Goal: Task Accomplishment & Management: Manage account settings

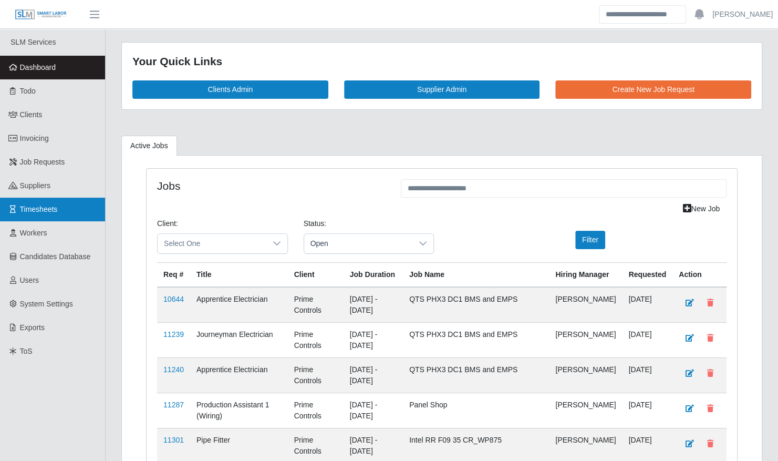
drag, startPoint x: 35, startPoint y: 212, endPoint x: 46, endPoint y: 210, distance: 11.7
click at [35, 212] on span "Timesheets" at bounding box center [39, 209] width 38 height 8
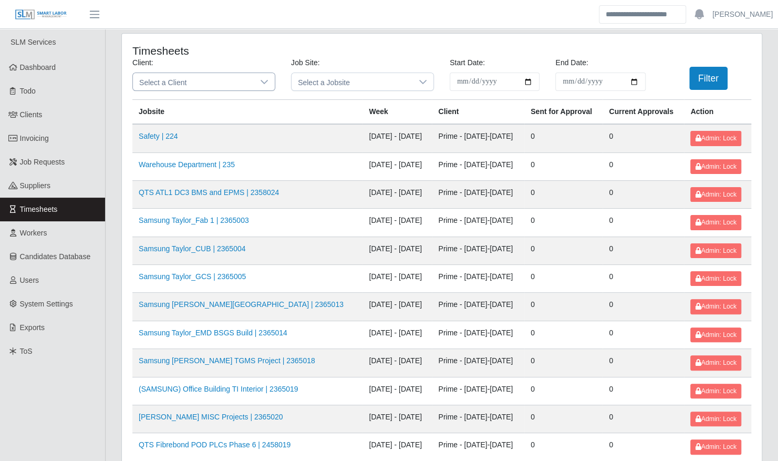
click at [265, 81] on icon at bounding box center [263, 82] width 7 height 4
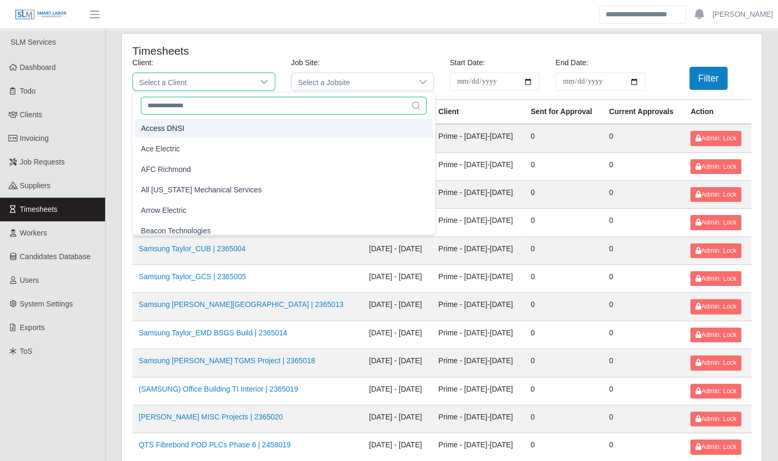
click at [232, 105] on input "text" at bounding box center [284, 106] width 286 height 18
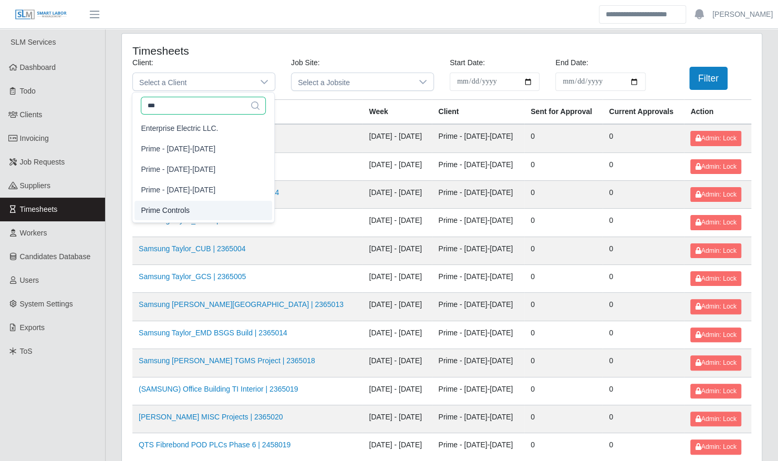
type input "***"
click at [209, 210] on li "Prime Controls" at bounding box center [203, 210] width 138 height 19
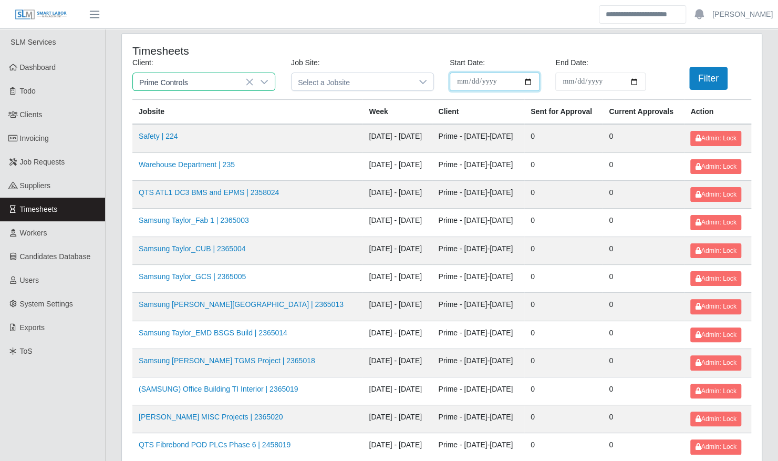
click at [528, 83] on input "**********" at bounding box center [494, 81] width 90 height 18
type input "**********"
click at [639, 83] on input "End Date:" at bounding box center [600, 81] width 90 height 18
click at [638, 82] on input "End Date:" at bounding box center [600, 81] width 90 height 18
type input "**********"
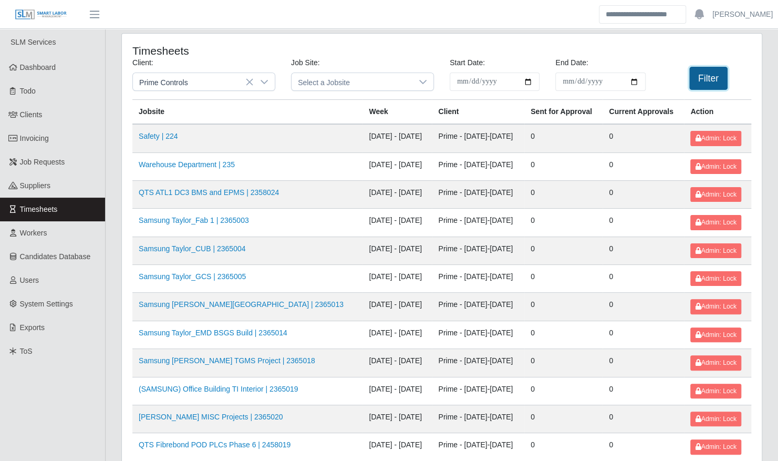
click at [696, 80] on button "Filter" at bounding box center [708, 78] width 38 height 23
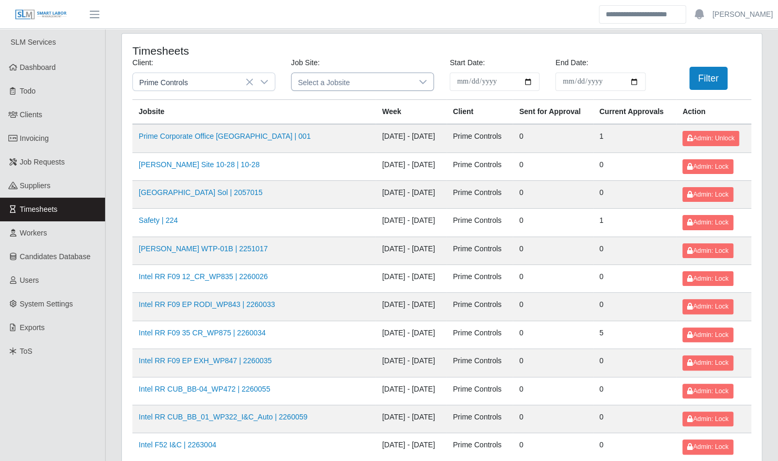
click at [420, 81] on icon at bounding box center [423, 82] width 8 height 8
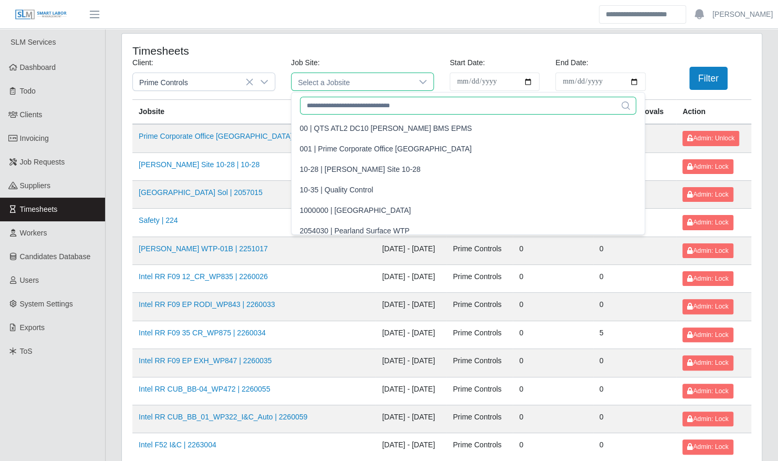
click at [374, 104] on input "text" at bounding box center [468, 106] width 336 height 18
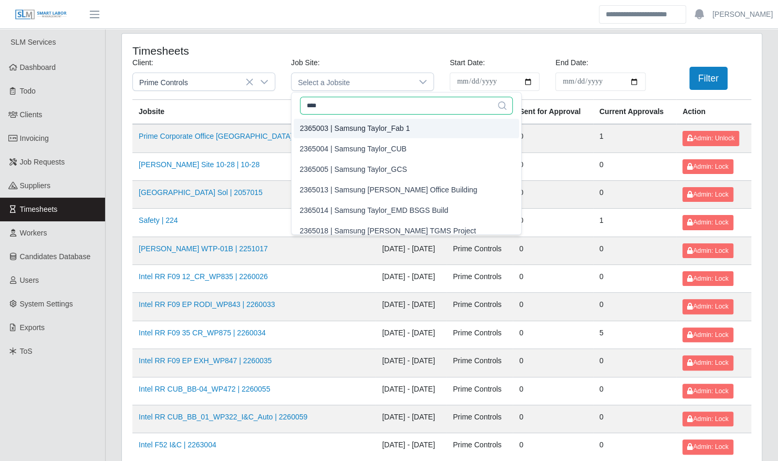
type input "****"
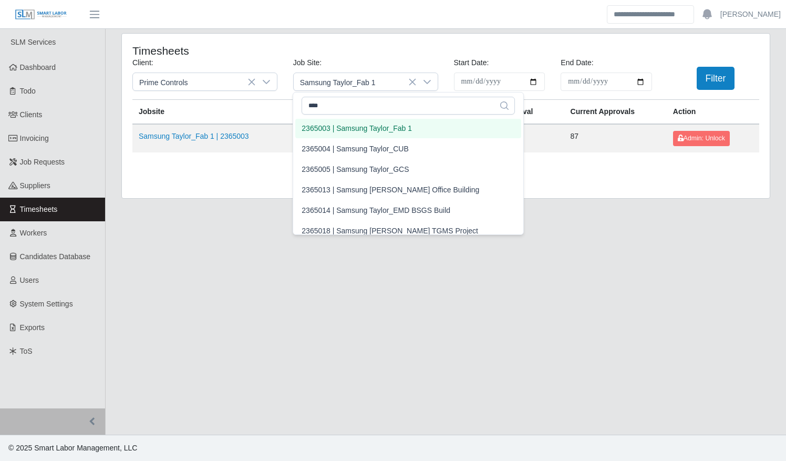
click at [372, 130] on div "2365003 | Samsung Taylor_Fab 1" at bounding box center [356, 128] width 110 height 11
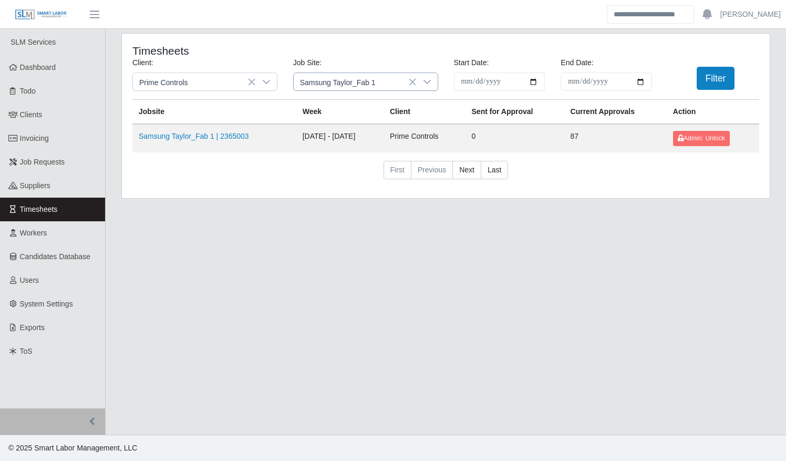
click at [423, 82] on icon at bounding box center [427, 82] width 8 height 8
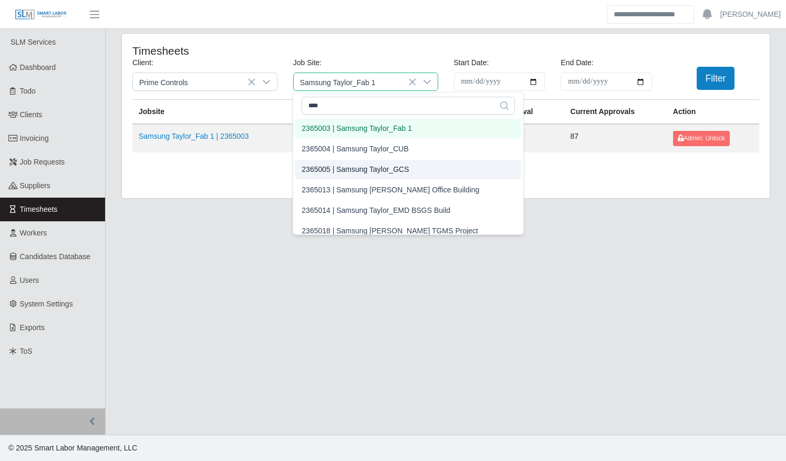
click at [362, 165] on div "2365005 | Samsung Taylor_GCS" at bounding box center [354, 169] width 107 height 11
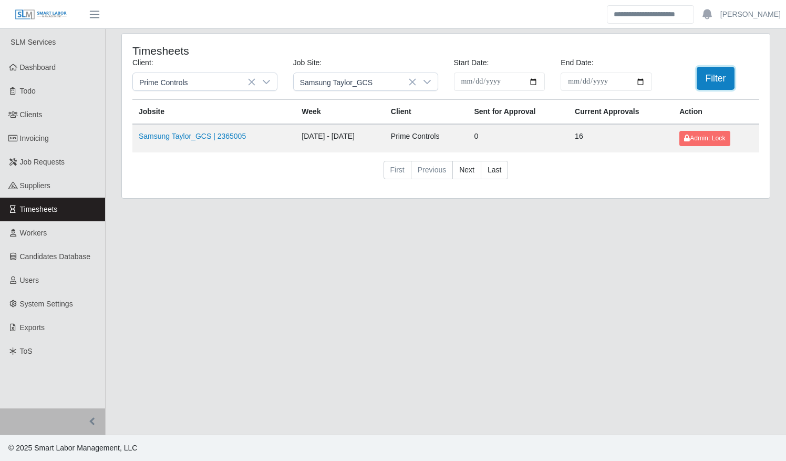
click at [717, 75] on button "Filter" at bounding box center [715, 78] width 38 height 23
drag, startPoint x: 38, startPoint y: 237, endPoint x: 72, endPoint y: 225, distance: 36.0
click at [38, 237] on span "Workers" at bounding box center [33, 232] width 27 height 8
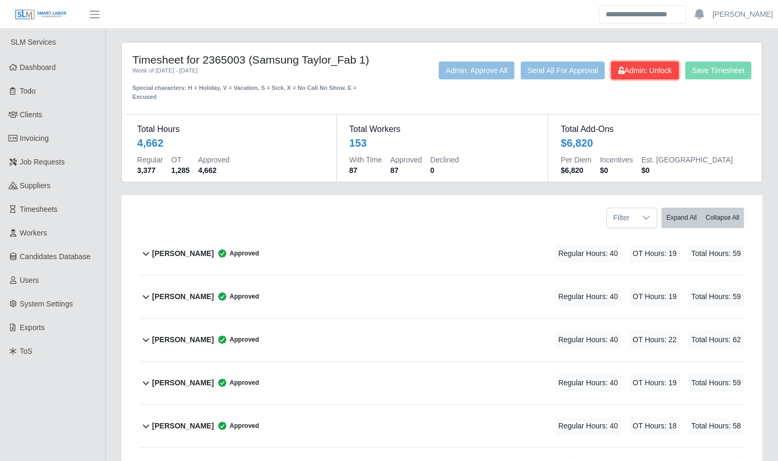
click at [631, 73] on span "Admin: Unlock" at bounding box center [645, 70] width 54 height 8
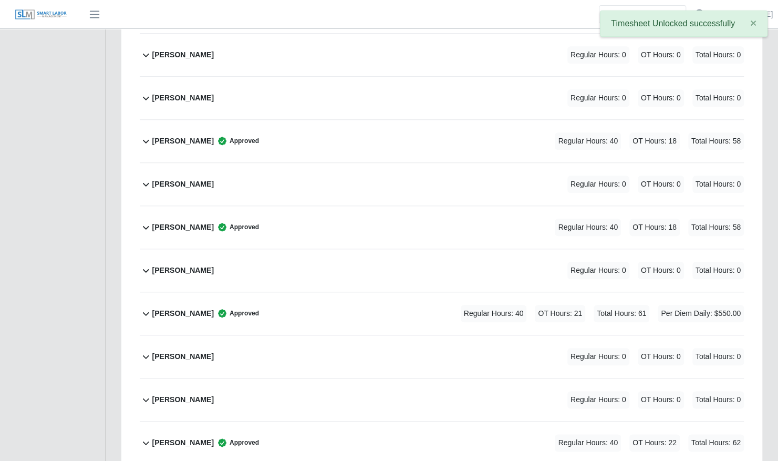
scroll to position [501, 0]
click at [331, 297] on div "Antonio Rondon Approved Regular Hours: 40 OT Hours: 21 Total Hours: 61 Per Diem…" at bounding box center [447, 312] width 591 height 43
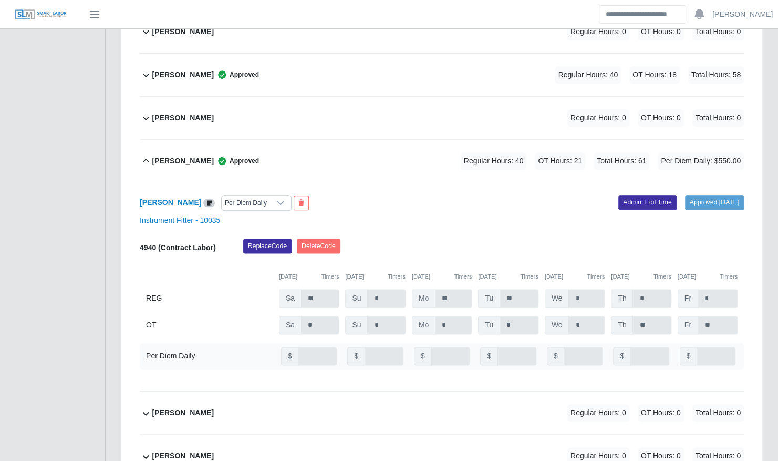
scroll to position [653, 0]
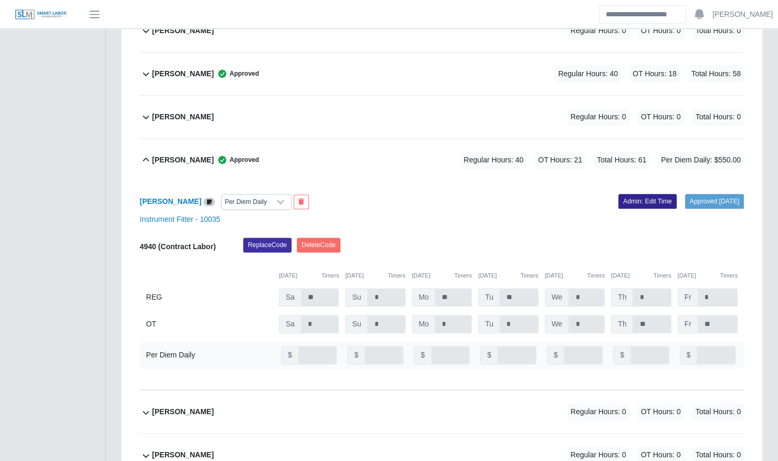
click at [622, 194] on link "Admin: Edit Time" at bounding box center [647, 201] width 58 height 15
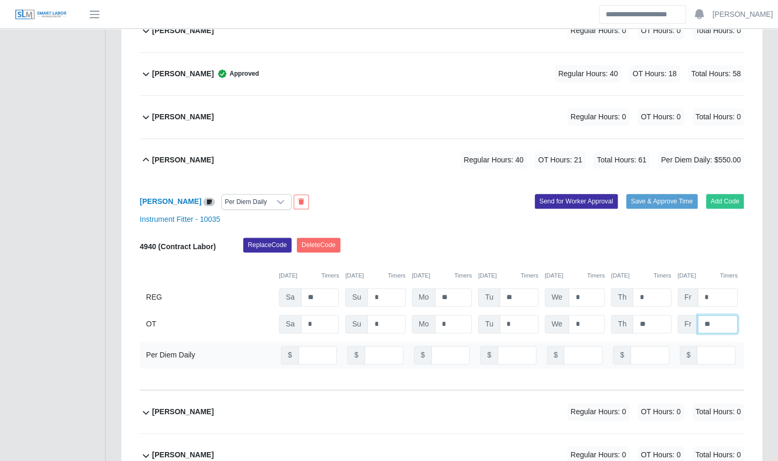
drag, startPoint x: 713, startPoint y: 310, endPoint x: 689, endPoint y: 310, distance: 23.6
click at [689, 315] on div "Fr **" at bounding box center [707, 324] width 60 height 18
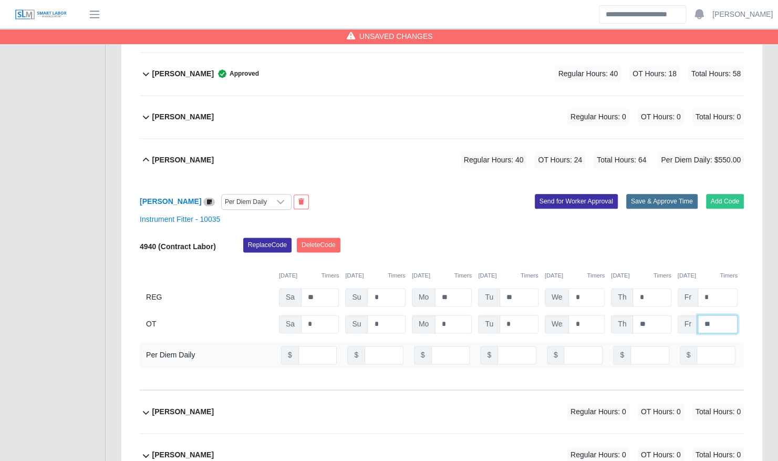
type input "**"
click at [660, 194] on button "Save & Approve Time" at bounding box center [661, 201] width 71 height 15
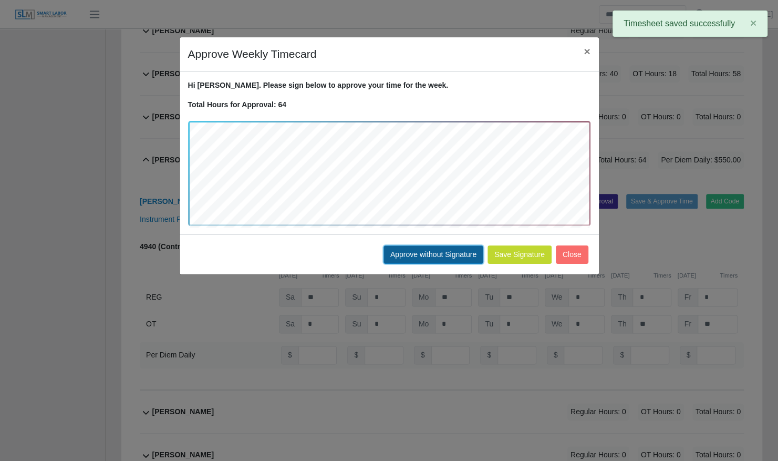
click at [464, 253] on button "Approve without Signature" at bounding box center [433, 254] width 100 height 18
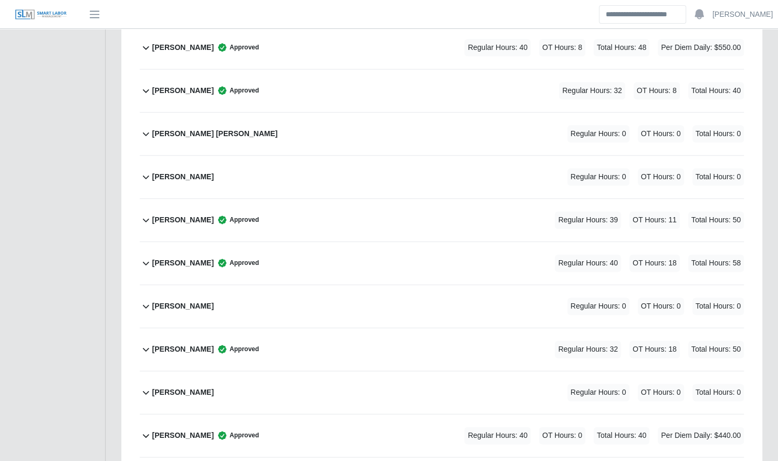
scroll to position [692, 0]
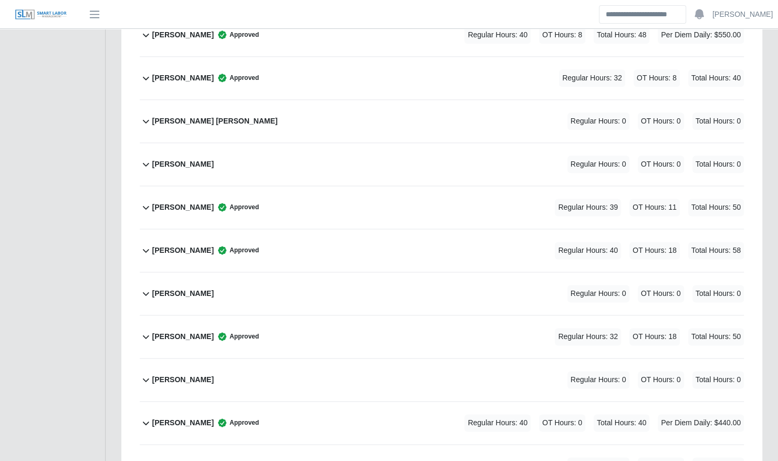
click at [428, 242] on div "Leonel Guerrero Approved Regular Hours: 40 OT Hours: 18 Total Hours: 58" at bounding box center [447, 250] width 591 height 43
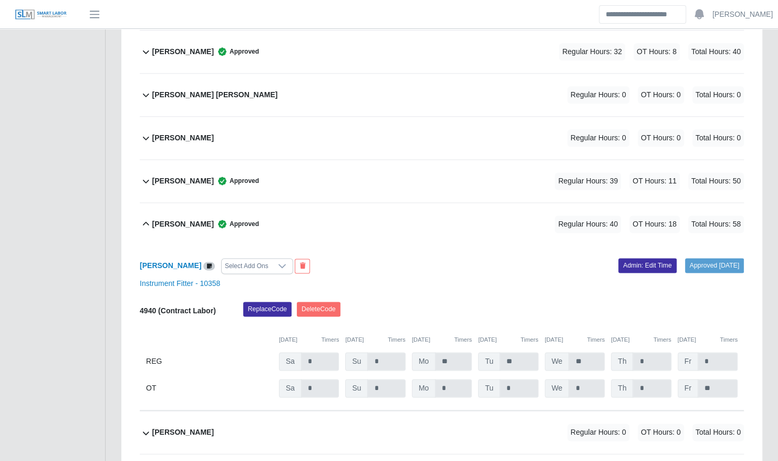
scroll to position [721, 0]
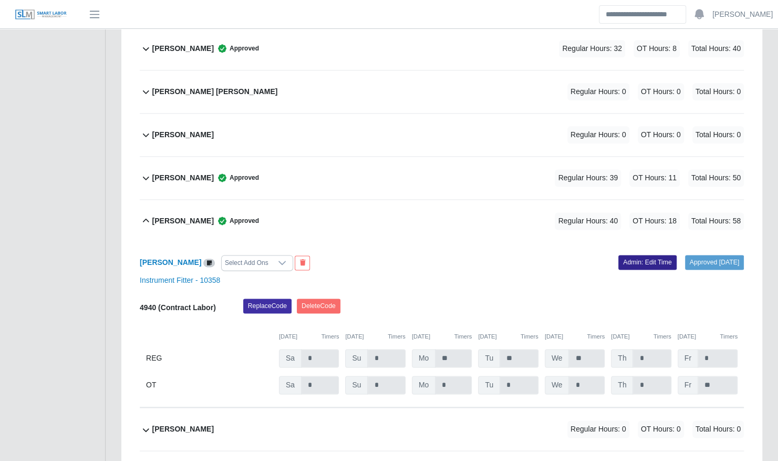
click at [618, 255] on link "Admin: Edit Time" at bounding box center [647, 262] width 58 height 15
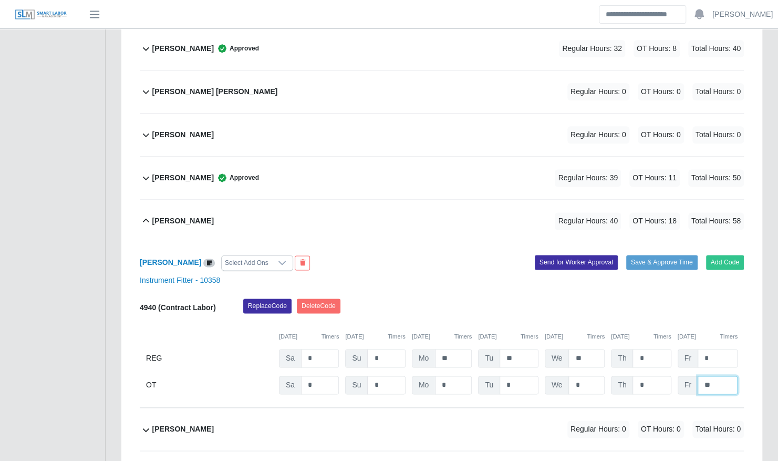
drag, startPoint x: 713, startPoint y: 372, endPoint x: 683, endPoint y: 368, distance: 30.2
click at [691, 375] on div "Fr **" at bounding box center [707, 384] width 60 height 18
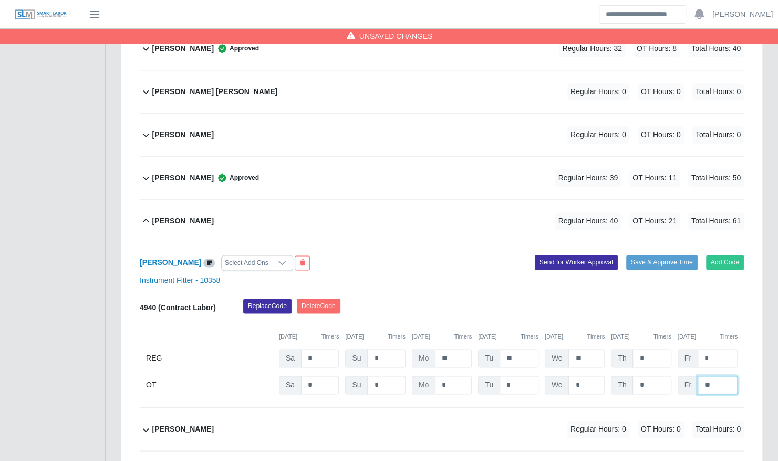
type input "**"
click at [572, 306] on div "Replace Code Delete Code" at bounding box center [493, 308] width 516 height 21
click at [663, 255] on button "Save & Approve Time" at bounding box center [661, 262] width 71 height 15
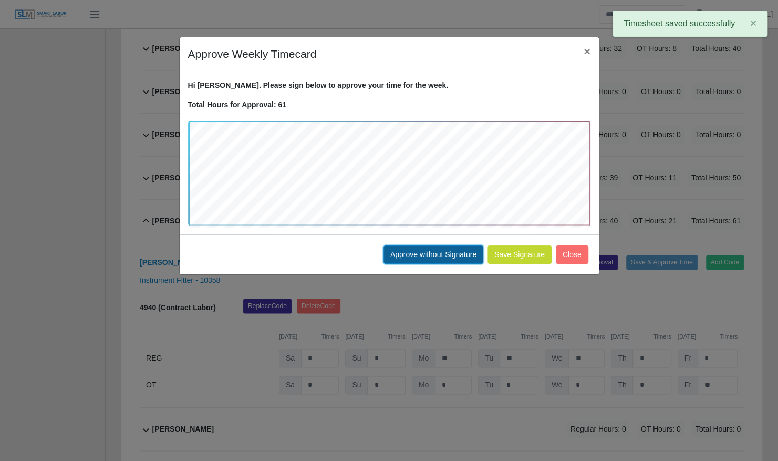
click at [441, 254] on button "Approve without Signature" at bounding box center [433, 254] width 100 height 18
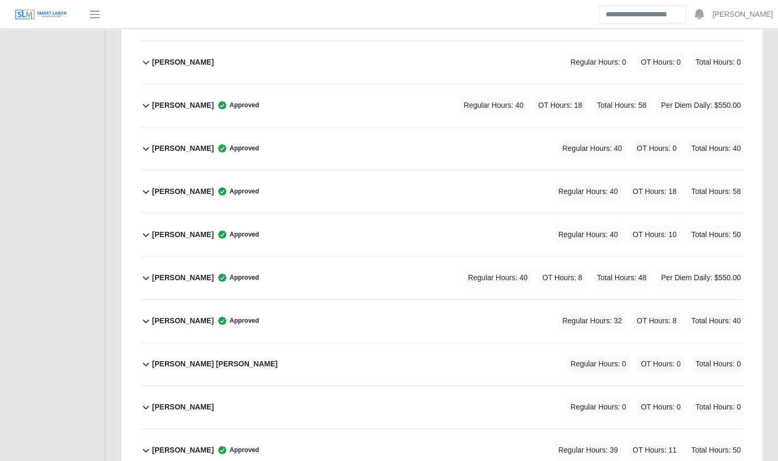
scroll to position [0, 0]
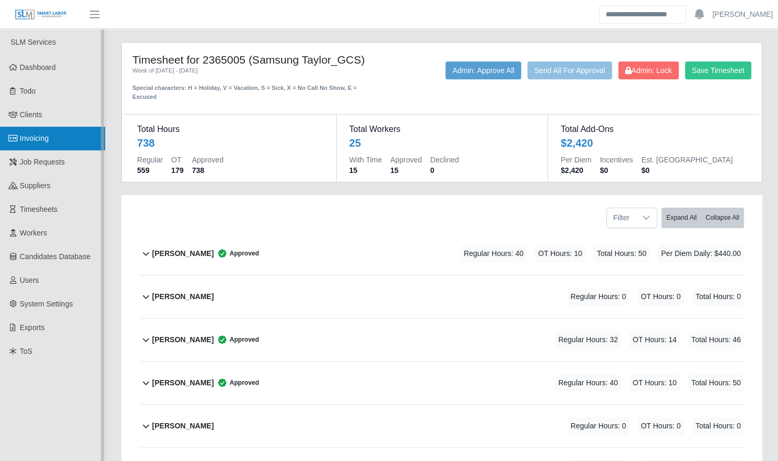
drag, startPoint x: 15, startPoint y: 136, endPoint x: 43, endPoint y: 143, distance: 28.3
click at [15, 136] on icon at bounding box center [12, 137] width 9 height 7
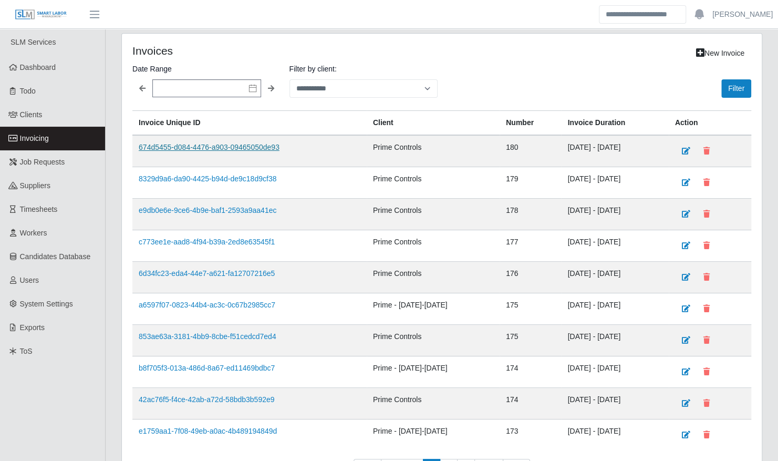
click at [213, 143] on link "674d5455-d084-4476-a903-09465050de93" at bounding box center [209, 147] width 141 height 8
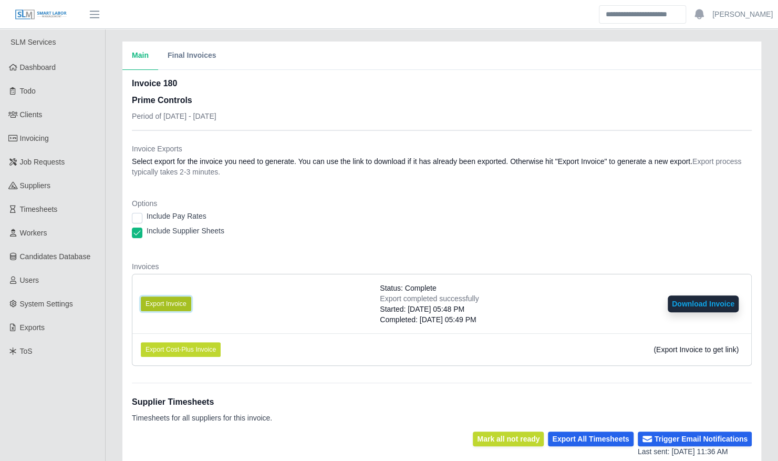
click at [180, 307] on button "Export Invoice" at bounding box center [166, 303] width 50 height 15
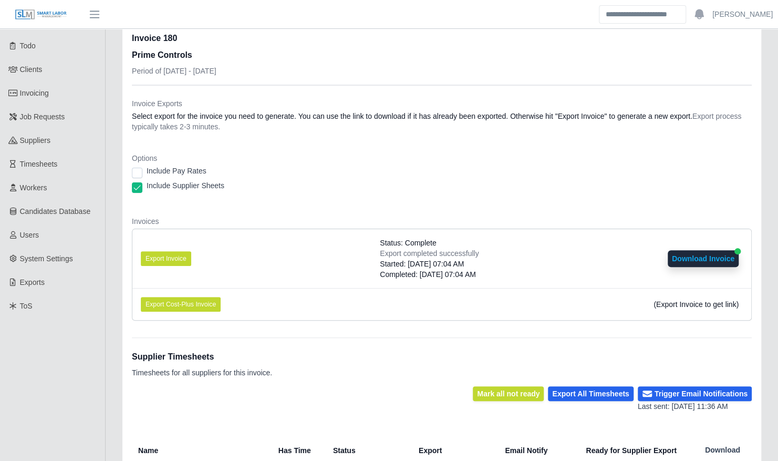
scroll to position [60, 0]
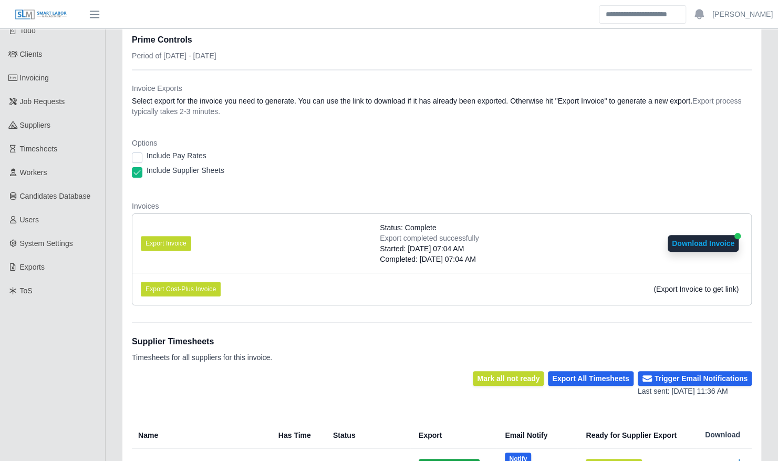
click at [714, 243] on button "Download Invoice" at bounding box center [702, 243] width 71 height 17
click at [176, 244] on button "Export Invoice" at bounding box center [166, 243] width 50 height 15
click at [700, 239] on button "Download Invoice" at bounding box center [702, 243] width 71 height 17
click at [717, 246] on button "Download Invoice" at bounding box center [702, 243] width 71 height 17
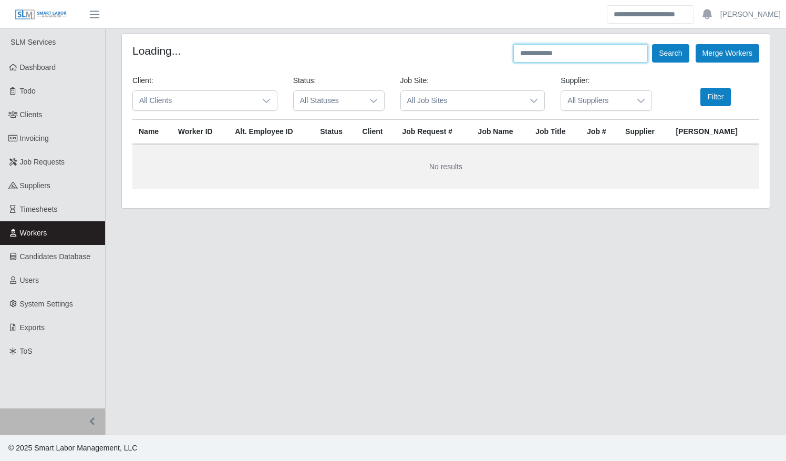
click at [548, 55] on input "text" at bounding box center [580, 53] width 134 height 18
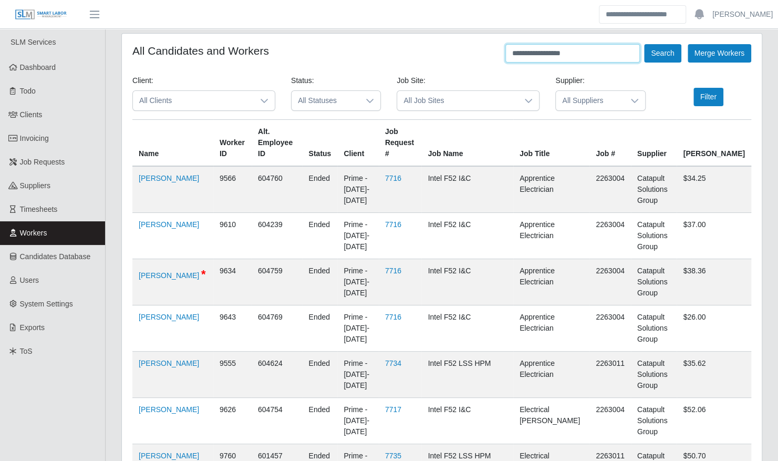
click at [644, 44] on button "Search" at bounding box center [662, 53] width 37 height 18
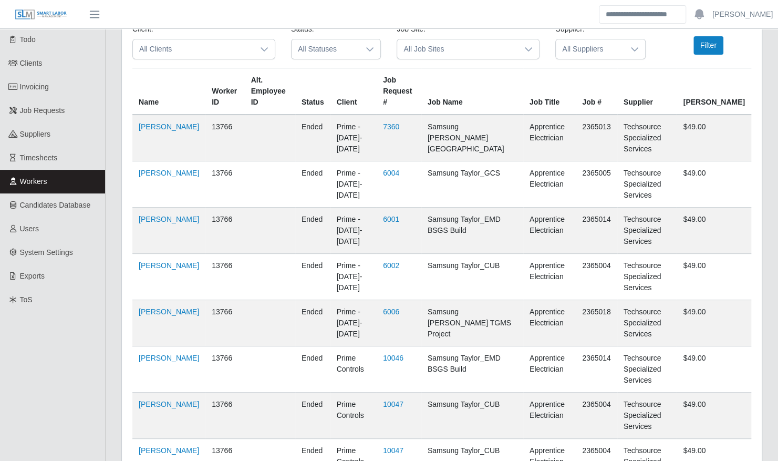
scroll to position [198, 0]
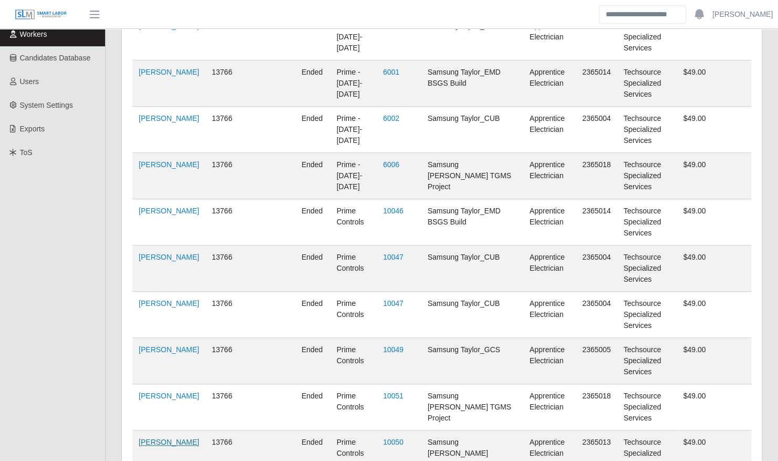
click at [151, 437] on link "[PERSON_NAME]" at bounding box center [169, 441] width 60 height 8
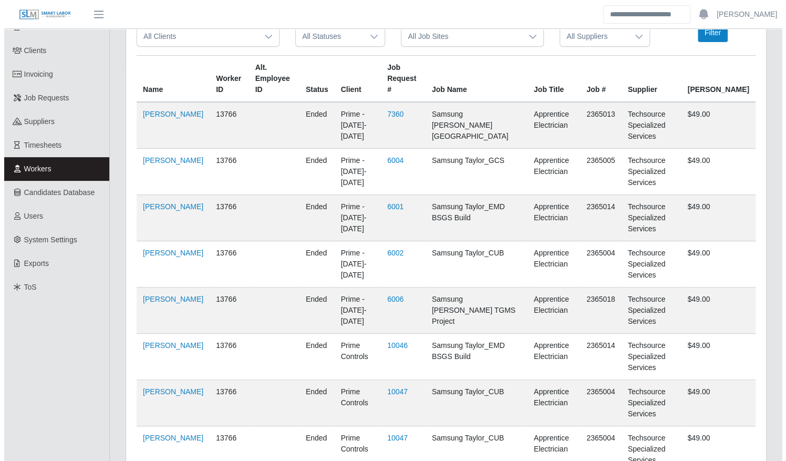
scroll to position [0, 0]
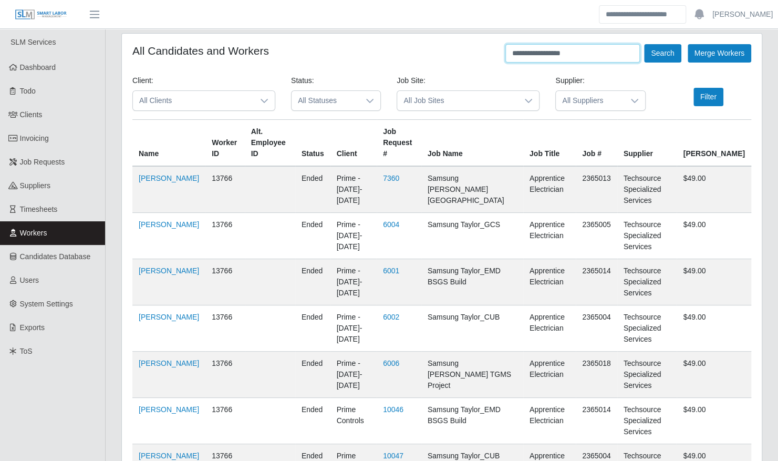
drag, startPoint x: 586, startPoint y: 54, endPoint x: 472, endPoint y: 53, distance: 114.5
click at [472, 53] on div "**********" at bounding box center [441, 53] width 619 height 18
type input "**********"
click at [644, 44] on button "Search" at bounding box center [662, 53] width 37 height 18
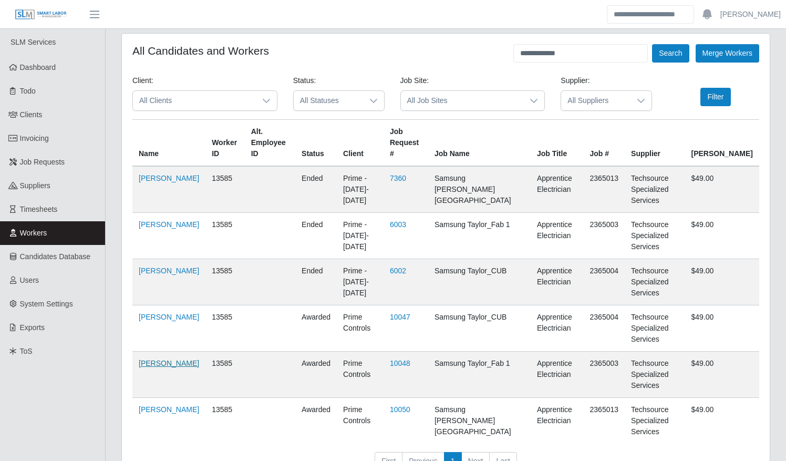
click at [150, 359] on link "[PERSON_NAME]" at bounding box center [169, 363] width 60 height 8
click at [38, 159] on span "Job Requests" at bounding box center [42, 162] width 45 height 8
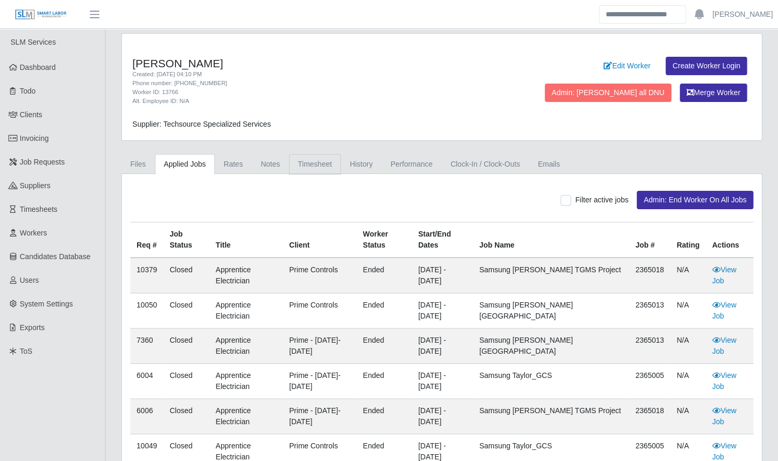
click at [316, 160] on link "Timesheet" at bounding box center [315, 164] width 52 height 20
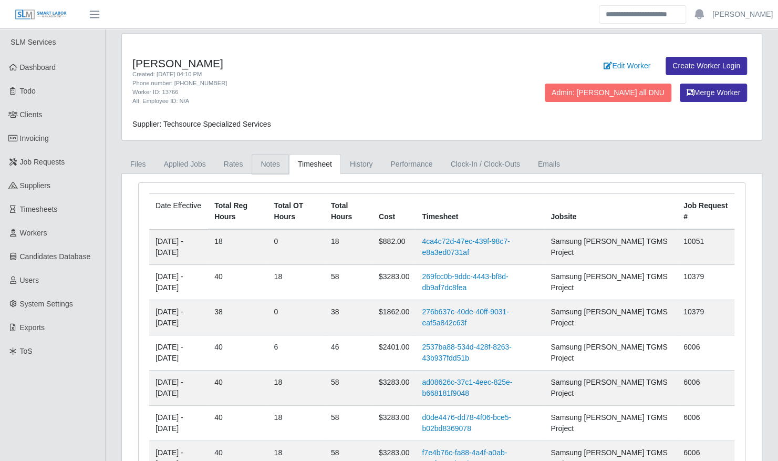
click at [266, 162] on link "Notes" at bounding box center [270, 164] width 37 height 20
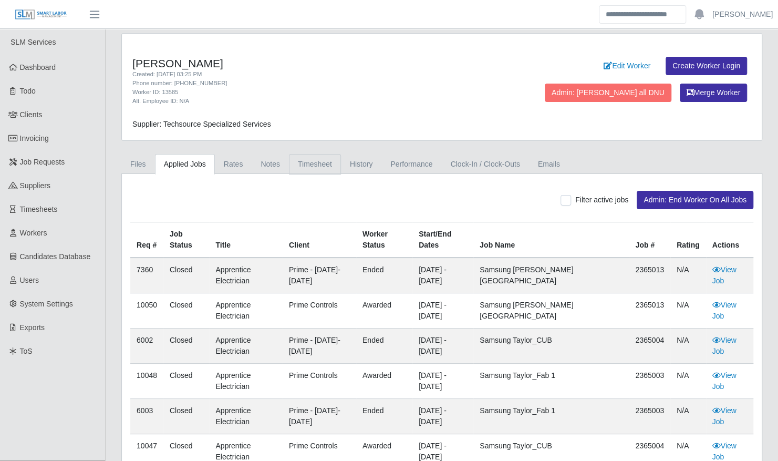
click at [313, 160] on link "Timesheet" at bounding box center [315, 164] width 52 height 20
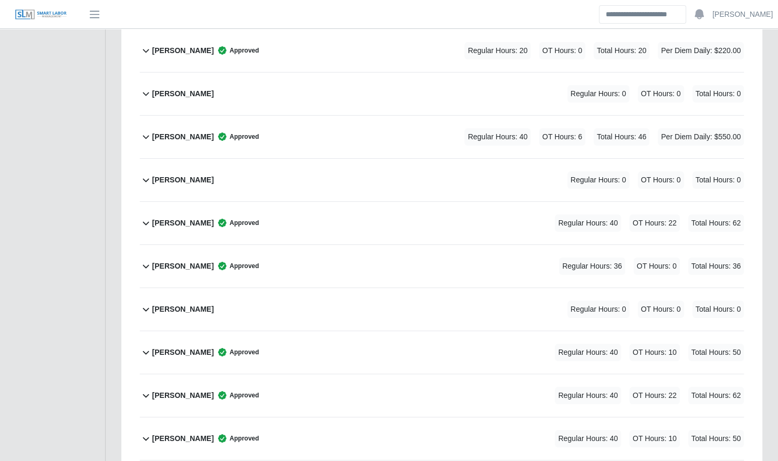
scroll to position [2097, 0]
click at [386, 212] on div "Gerardo Lopez Approved Regular Hours: 40 OT Hours: 22 Total Hours: 62" at bounding box center [447, 223] width 591 height 43
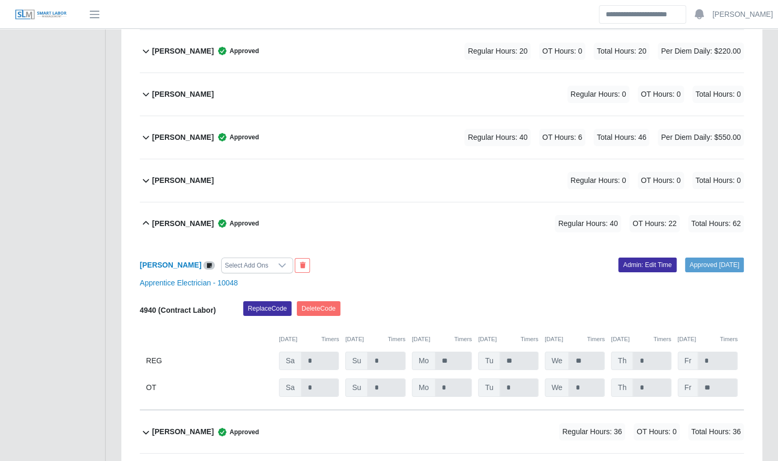
click at [240, 258] on div "Select Add Ons" at bounding box center [247, 265] width 50 height 15
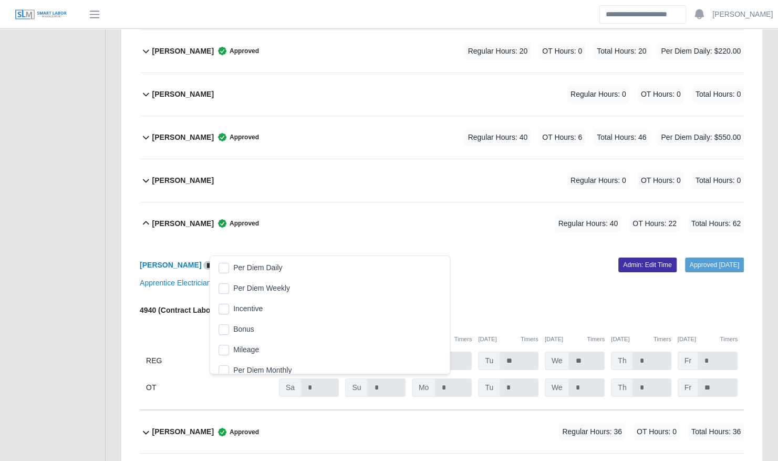
scroll to position [11, 6]
click at [240, 263] on span "Per Diem Daily" at bounding box center [257, 267] width 49 height 11
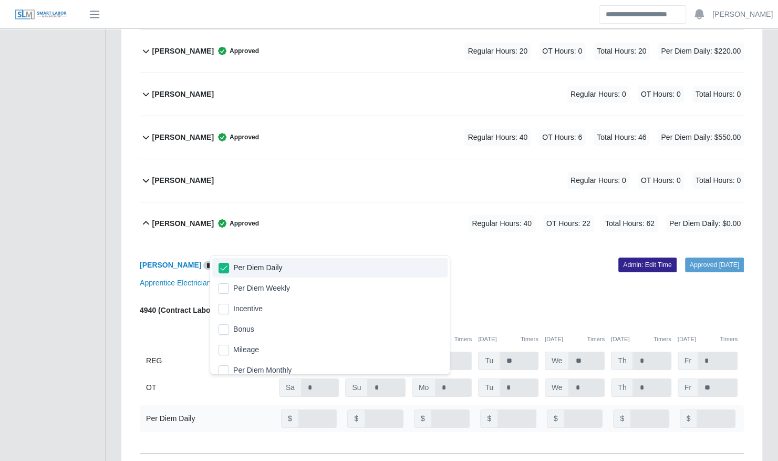
click at [618, 257] on link "Admin: Edit Time" at bounding box center [647, 264] width 58 height 15
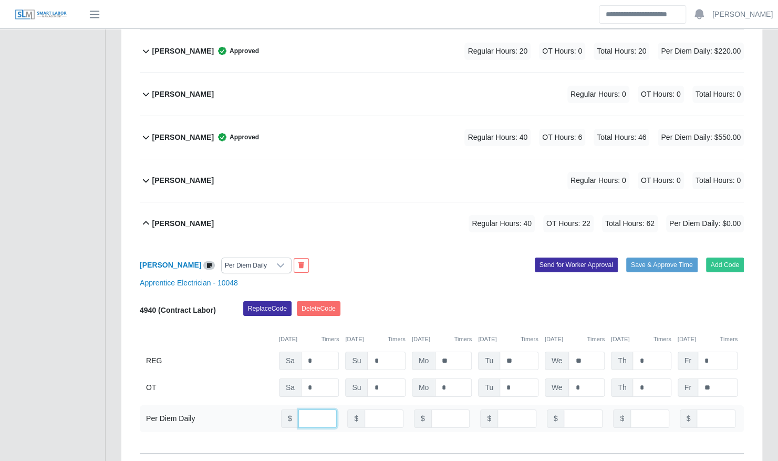
click at [305, 409] on input "number" at bounding box center [317, 418] width 39 height 18
type input "***"
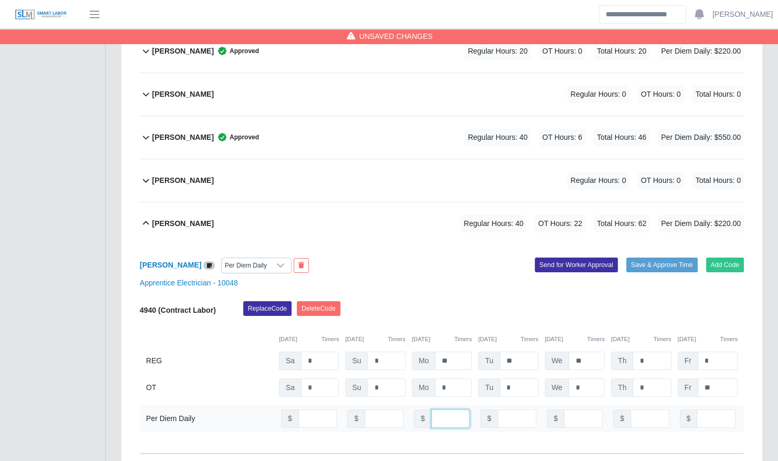
type input "***"
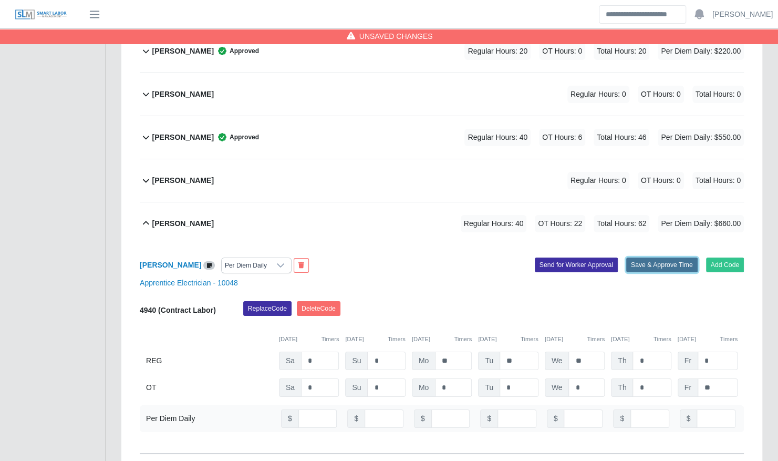
click at [645, 257] on button "Save & Approve Time" at bounding box center [661, 264] width 71 height 15
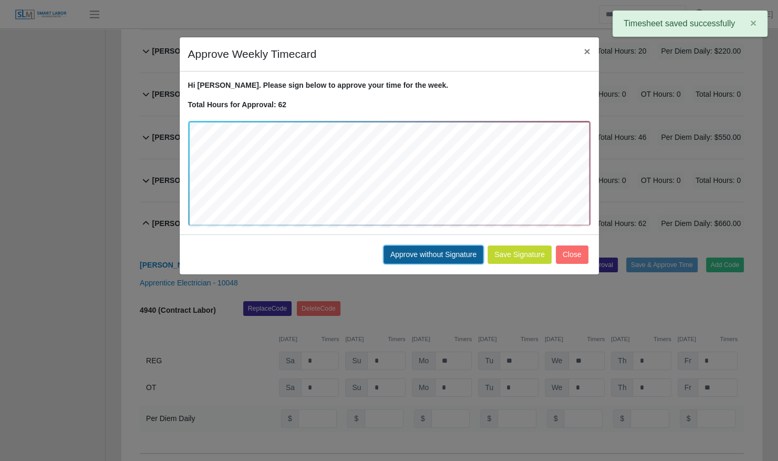
click at [426, 252] on button "Approve without Signature" at bounding box center [433, 254] width 100 height 18
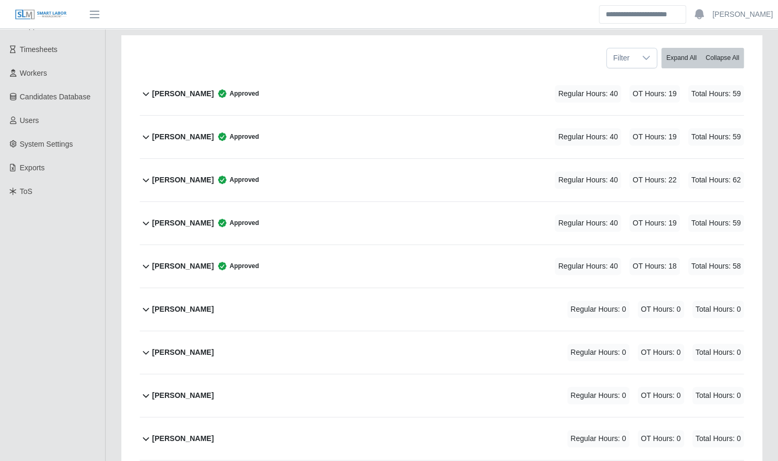
scroll to position [0, 0]
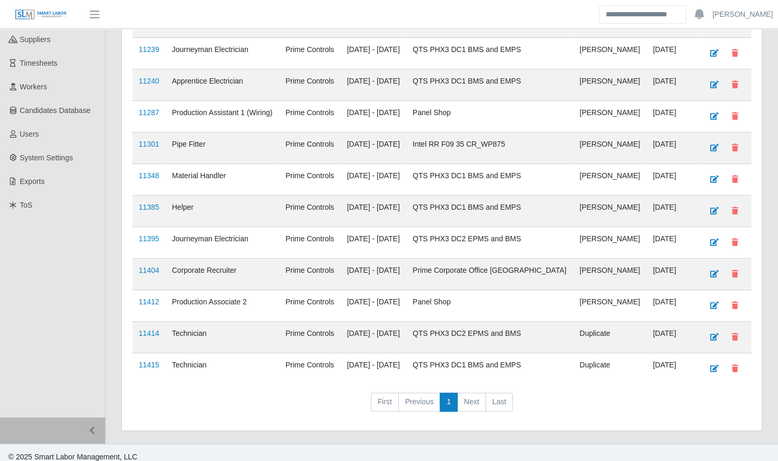
scroll to position [147, 0]
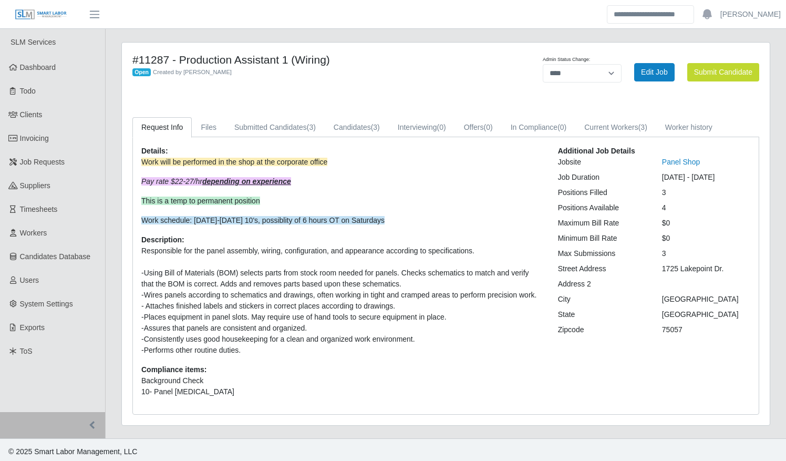
select select "****"
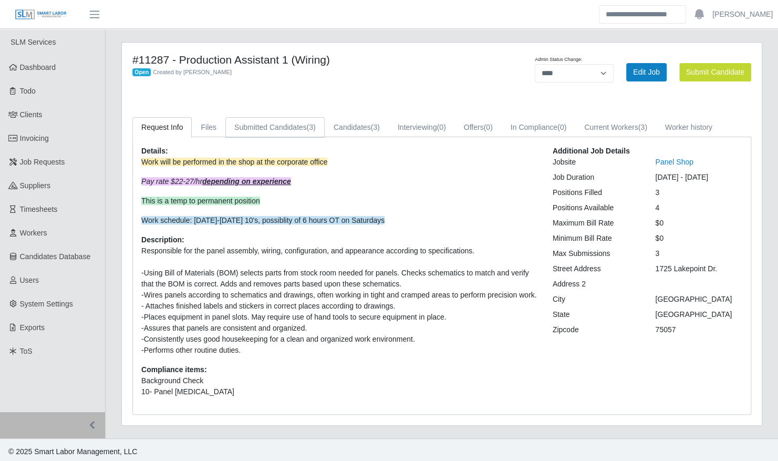
click at [268, 125] on link "Submitted Candidates (3)" at bounding box center [274, 127] width 99 height 20
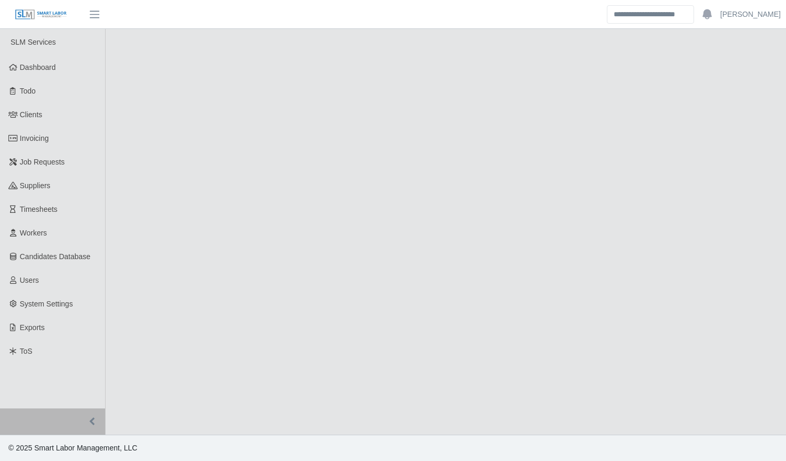
select select "****"
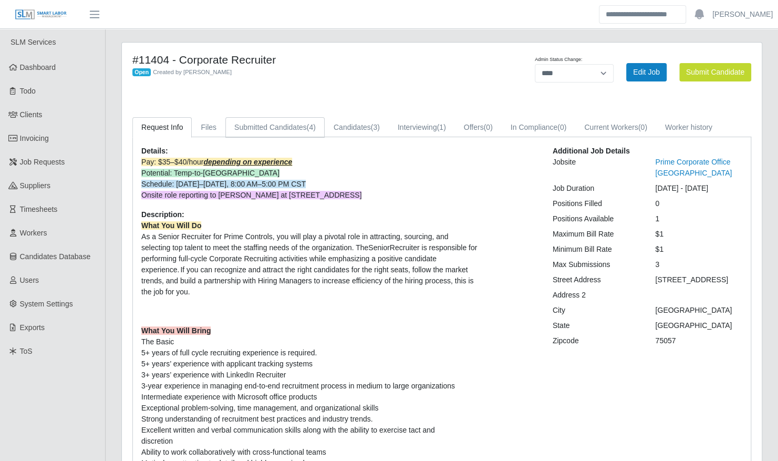
click at [272, 128] on link "Submitted Candidates (4)" at bounding box center [274, 127] width 99 height 20
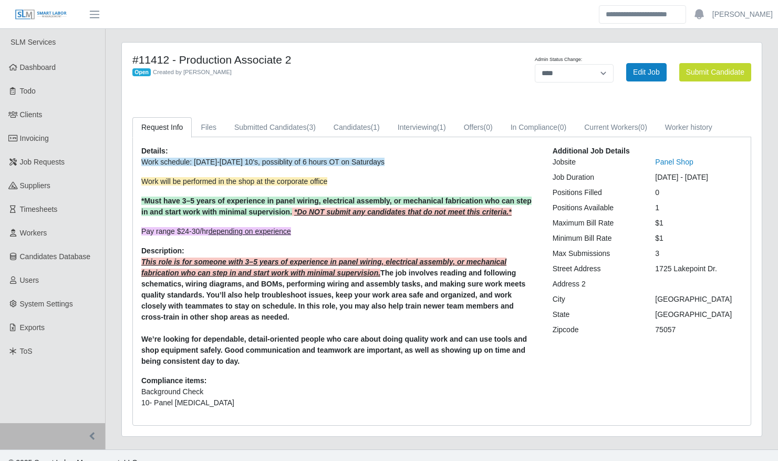
select select "****"
click at [280, 126] on link "Submitted Candidates (3)" at bounding box center [274, 127] width 99 height 20
